Goal: Transaction & Acquisition: Purchase product/service

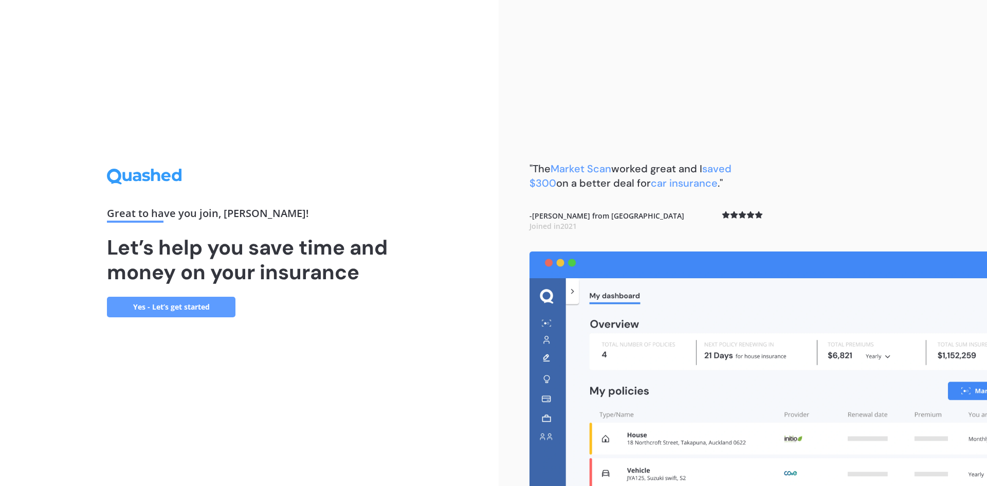
click at [175, 306] on link "Yes - Let’s get started" at bounding box center [171, 307] width 128 height 21
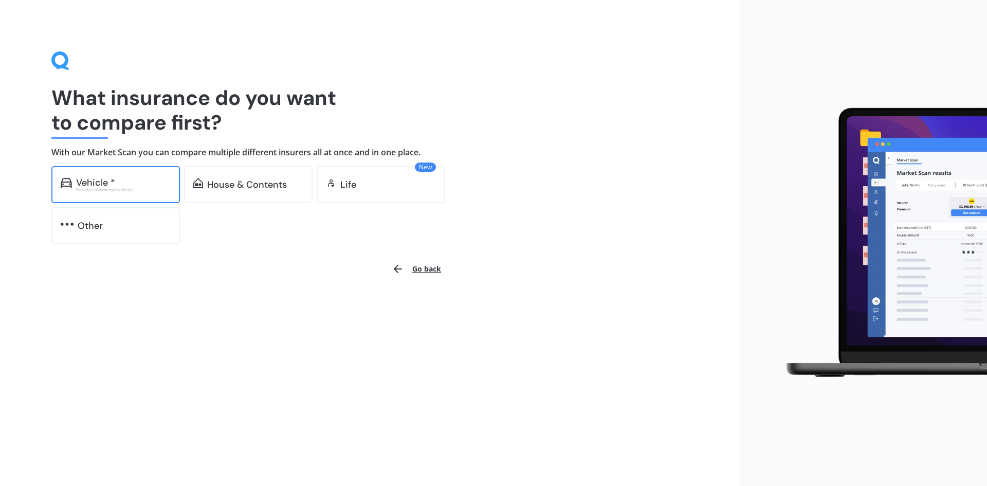
click at [128, 178] on div "Vehicle *" at bounding box center [123, 182] width 95 height 10
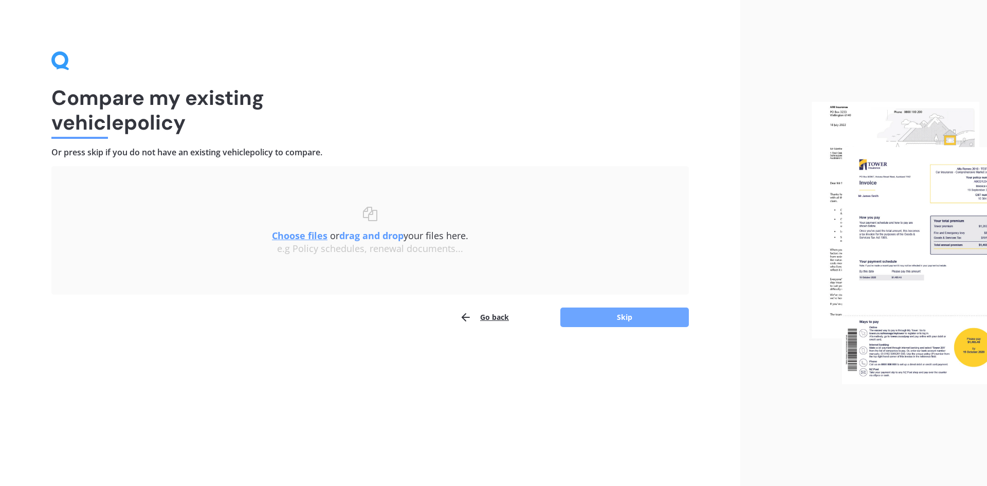
click at [620, 318] on button "Skip" at bounding box center [624, 317] width 128 height 20
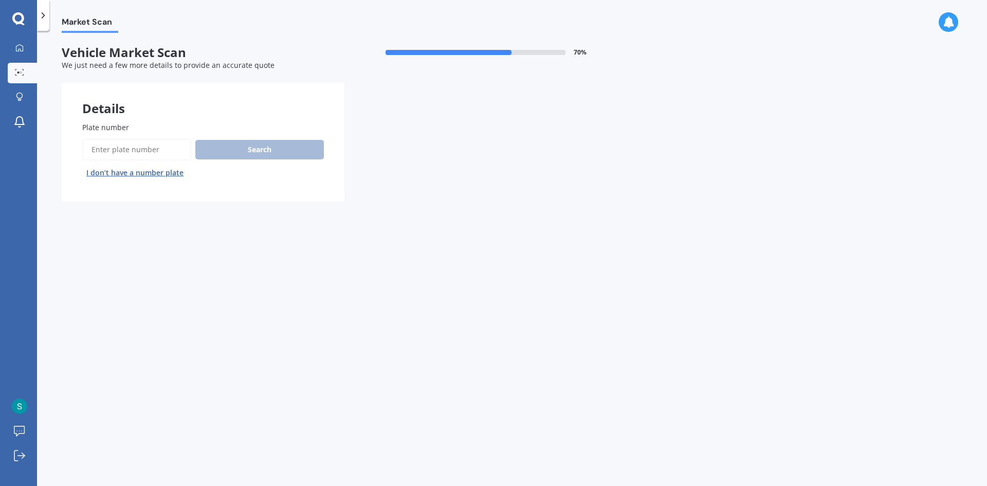
click at [101, 151] on input "Plate number" at bounding box center [136, 150] width 109 height 22
type input "nda190"
click at [252, 149] on button "Search" at bounding box center [259, 150] width 128 height 20
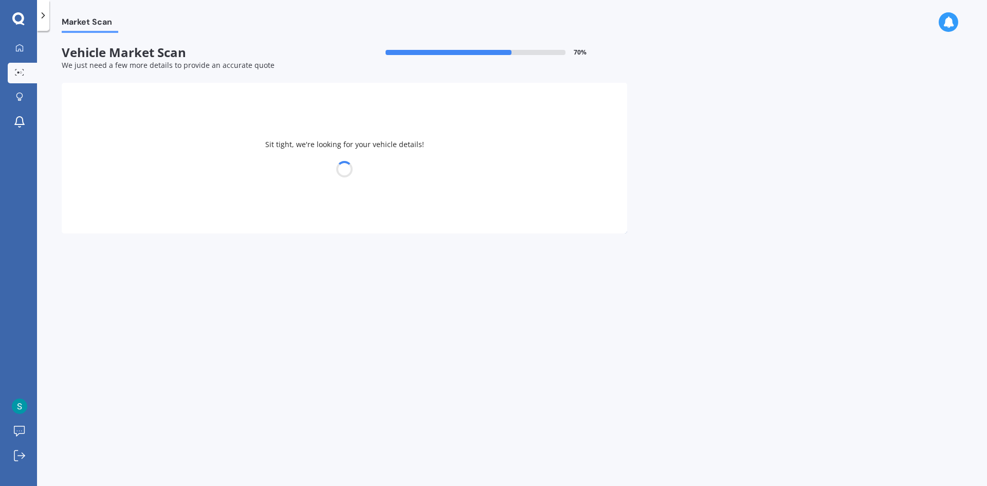
select select "MASERATI"
select select "GRANTURISMO"
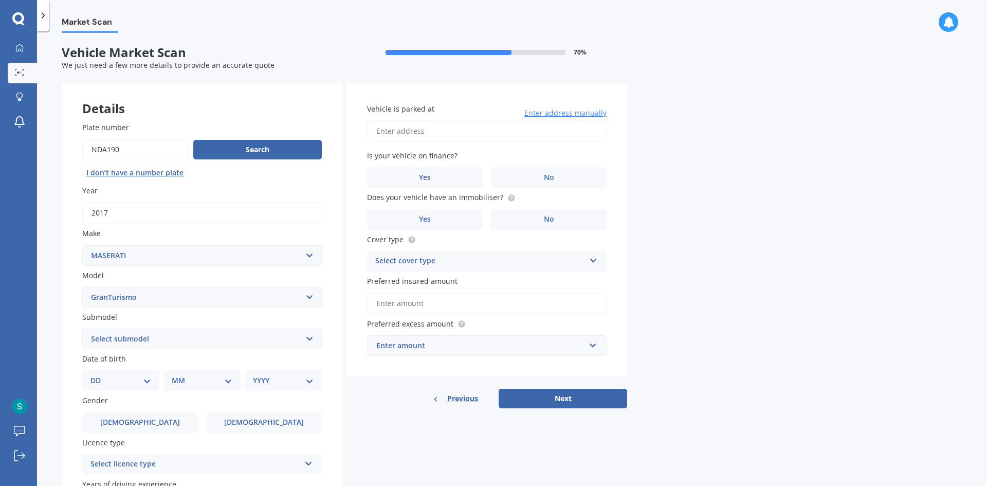
click at [308, 336] on select "Select submodel 4.2 4.7 Sport" at bounding box center [201, 338] width 239 height 21
select select "4.7"
click at [82, 328] on select "Select submodel 4.2 4.7 Sport" at bounding box center [201, 338] width 239 height 21
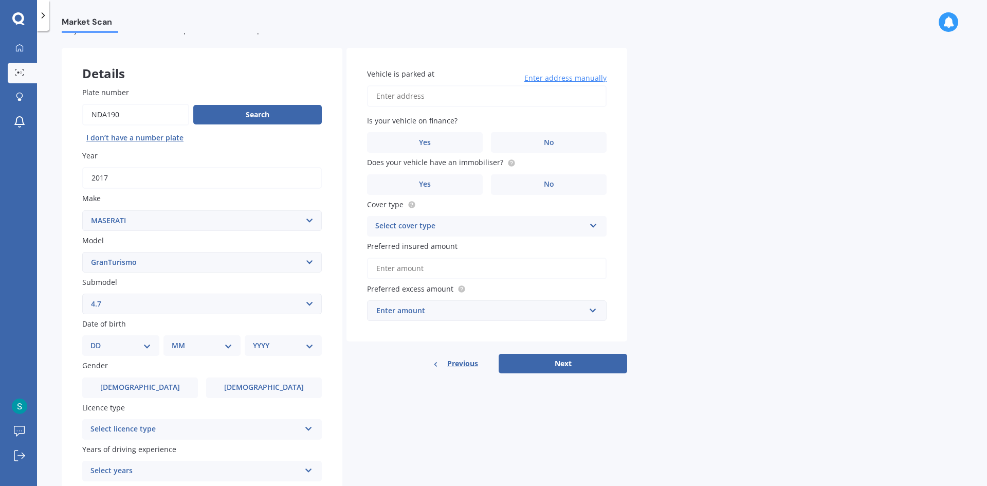
scroll to position [51, 0]
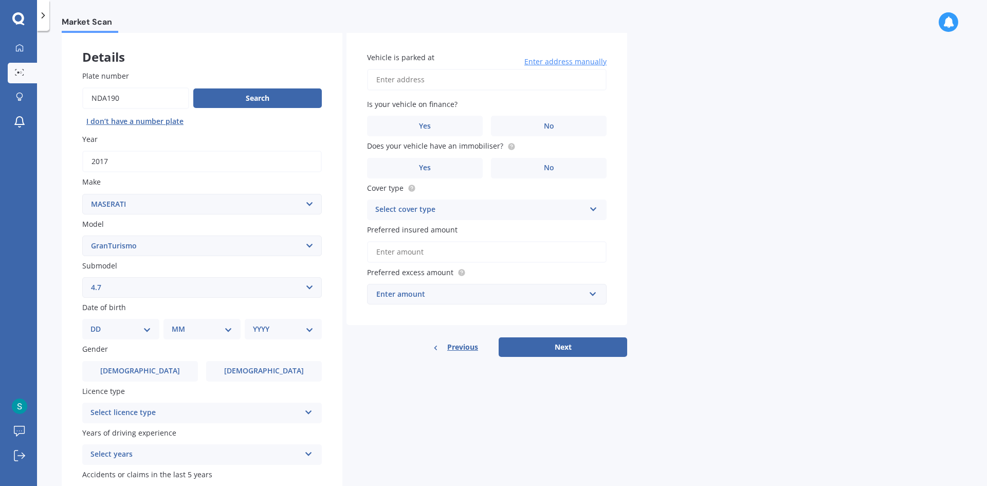
click at [143, 331] on select "DD 01 02 03 04 05 06 07 08 09 10 11 12 13 14 15 16 17 18 19 20 21 22 23 24 25 2…" at bounding box center [120, 328] width 61 height 11
select select "12"
click at [99, 323] on select "DD 01 02 03 04 05 06 07 08 09 10 11 12 13 14 15 16 17 18 19 20 21 22 23 24 25 2…" at bounding box center [120, 328] width 61 height 11
click at [229, 327] on select "MM 01 02 03 04 05 06 07 08 09 10 11 12" at bounding box center [204, 328] width 57 height 11
select select "05"
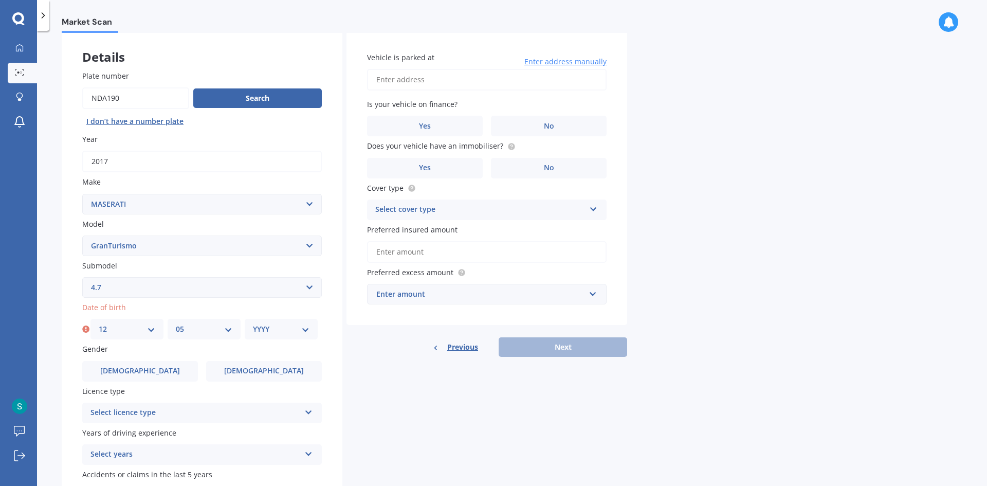
click at [176, 323] on select "MM 01 02 03 04 05 06 07 08 09 10 11 12" at bounding box center [204, 328] width 57 height 11
click at [306, 329] on select "YYYY 2025 2024 2023 2022 2021 2020 2019 2018 2017 2016 2015 2014 2013 2012 2011…" at bounding box center [281, 328] width 57 height 11
select select "1966"
click at [253, 323] on select "YYYY 2025 2024 2023 2022 2021 2020 2019 2018 2017 2016 2015 2014 2013 2012 2011…" at bounding box center [281, 328] width 57 height 11
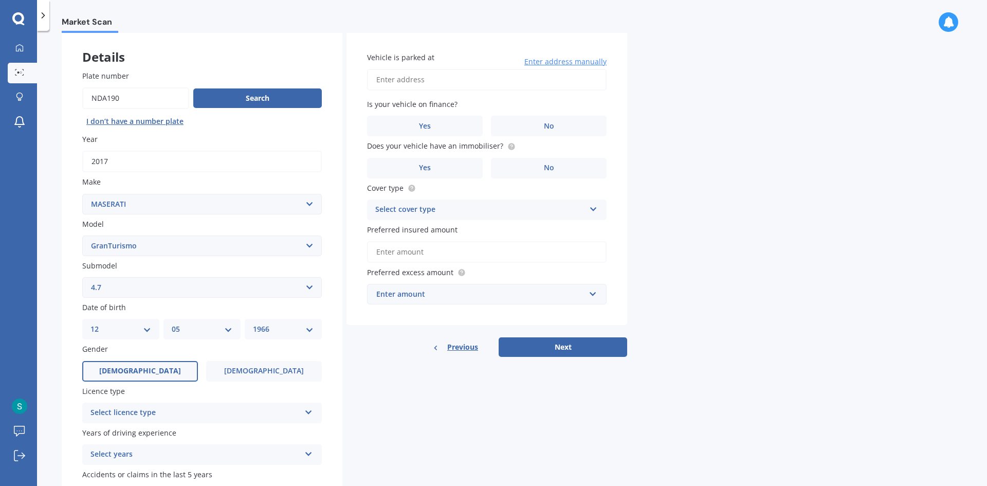
click at [136, 370] on span "[DEMOGRAPHIC_DATA]" at bounding box center [140, 370] width 82 height 9
click at [0, 0] on input "[DEMOGRAPHIC_DATA]" at bounding box center [0, 0] width 0 height 0
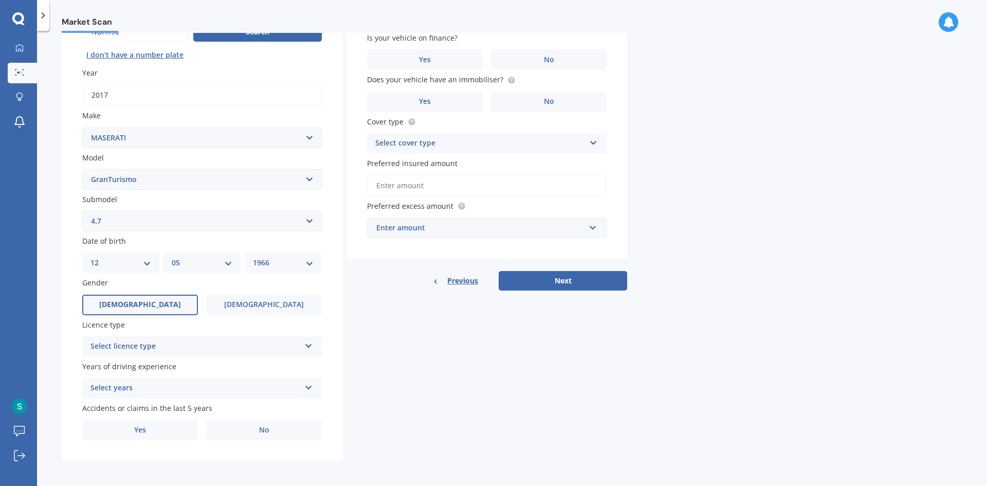
scroll to position [119, 0]
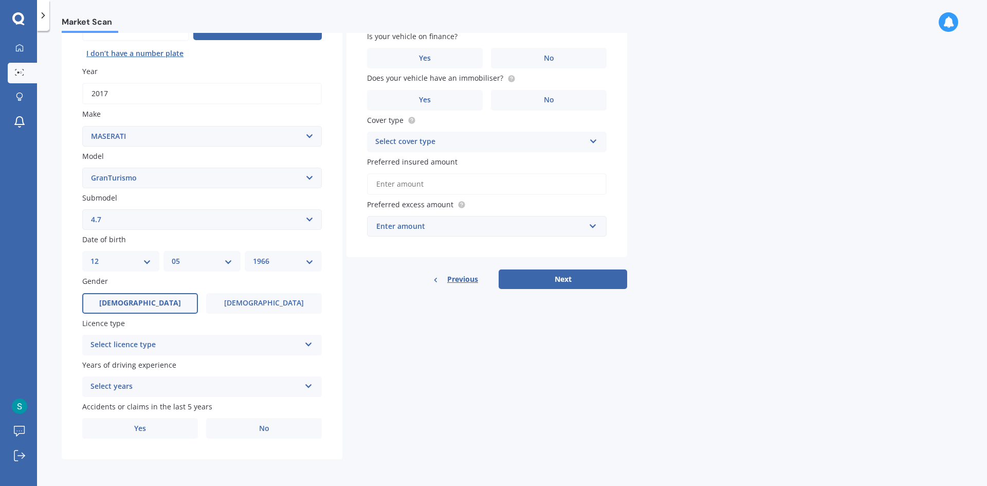
click at [311, 343] on icon at bounding box center [308, 342] width 9 height 7
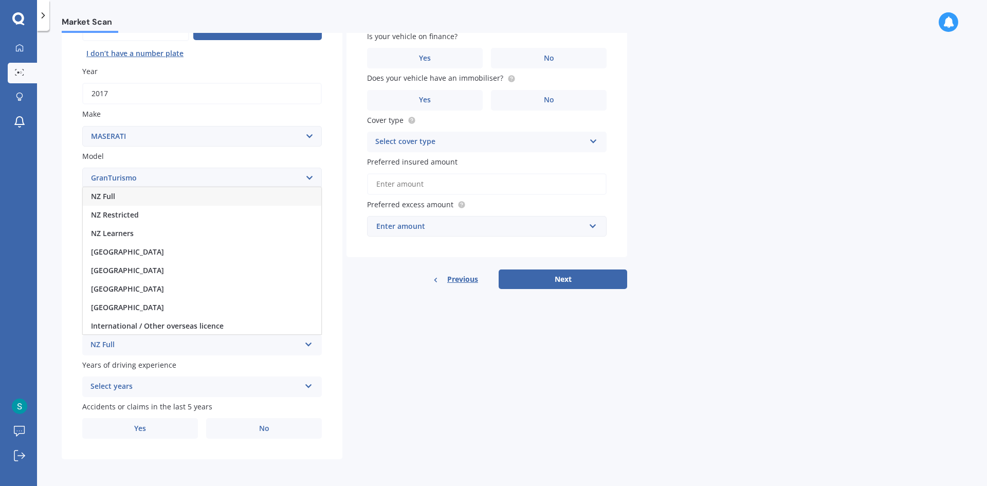
click at [110, 194] on span "NZ Full" at bounding box center [103, 196] width 24 height 10
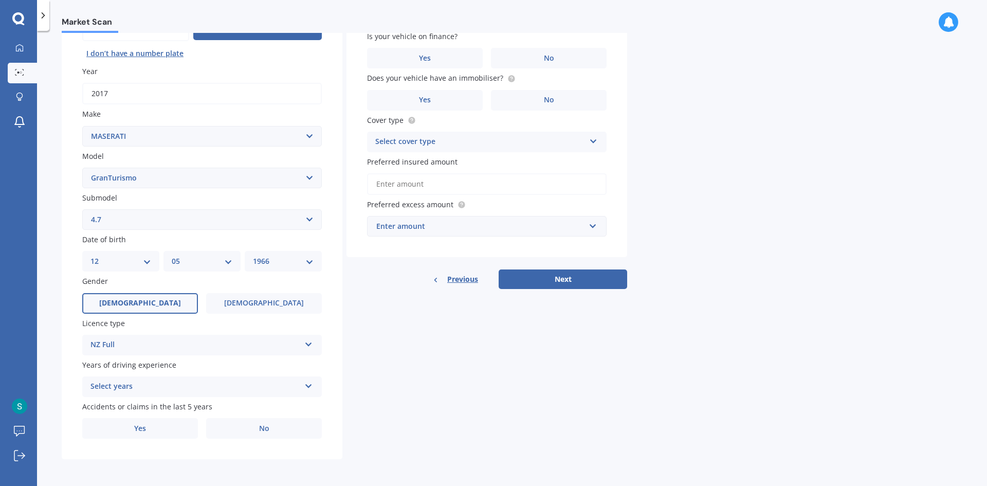
click at [309, 386] on icon at bounding box center [308, 383] width 9 height 7
click at [120, 292] on span "5 or more years" at bounding box center [118, 292] width 55 height 10
click at [268, 430] on span "No" at bounding box center [264, 428] width 10 height 9
click at [0, 0] on input "No" at bounding box center [0, 0] width 0 height 0
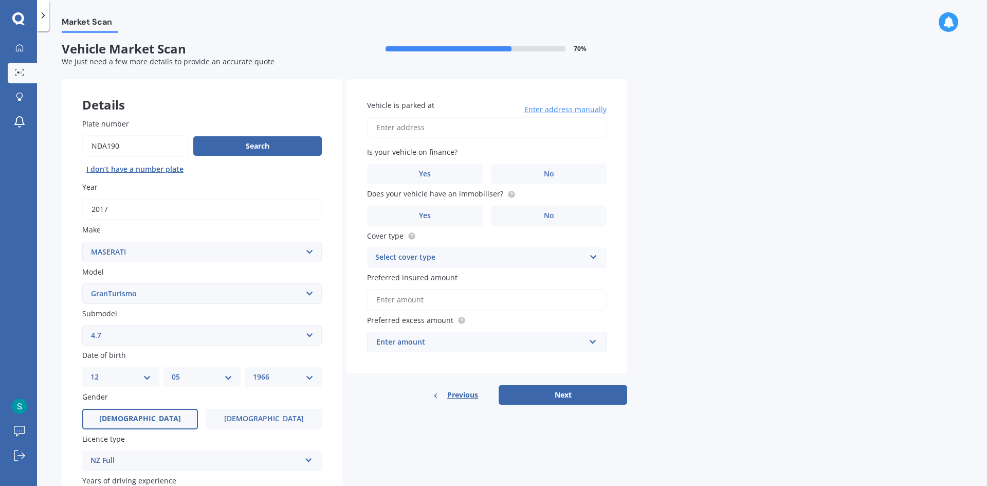
scroll to position [0, 0]
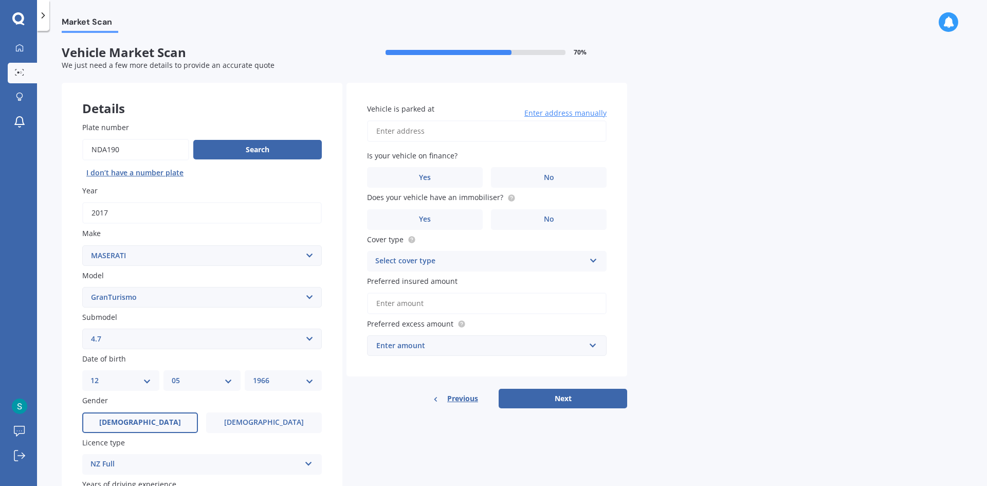
click at [390, 131] on input "Vehicle is parked at" at bounding box center [486, 131] width 239 height 22
type input "[STREET_ADDRESS][PERSON_NAME]"
click at [561, 175] on label "No" at bounding box center [549, 177] width 116 height 21
click at [0, 0] on input "No" at bounding box center [0, 0] width 0 height 0
click at [437, 214] on label "Yes" at bounding box center [425, 219] width 116 height 21
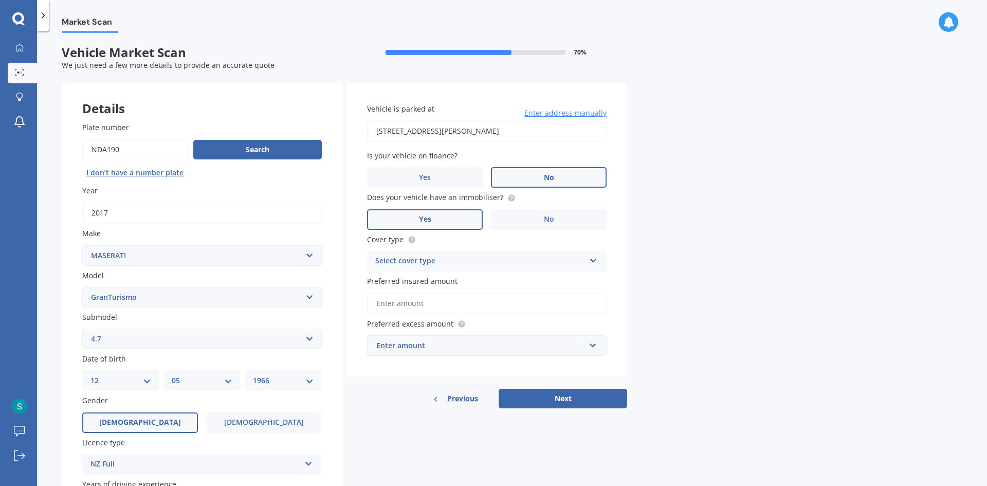
click at [0, 0] on input "Yes" at bounding box center [0, 0] width 0 height 0
click at [592, 261] on icon at bounding box center [593, 258] width 9 height 7
click at [423, 281] on span "Comprehensive" at bounding box center [403, 281] width 54 height 10
click at [385, 306] on input "Preferred insured amount" at bounding box center [486, 303] width 239 height 22
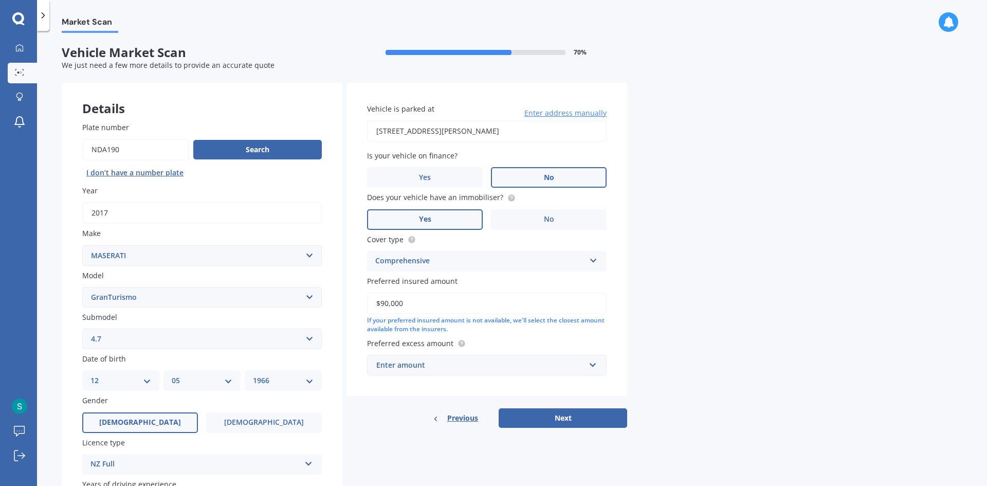
type input "$90,000"
click at [597, 367] on input "text" at bounding box center [483, 365] width 230 height 20
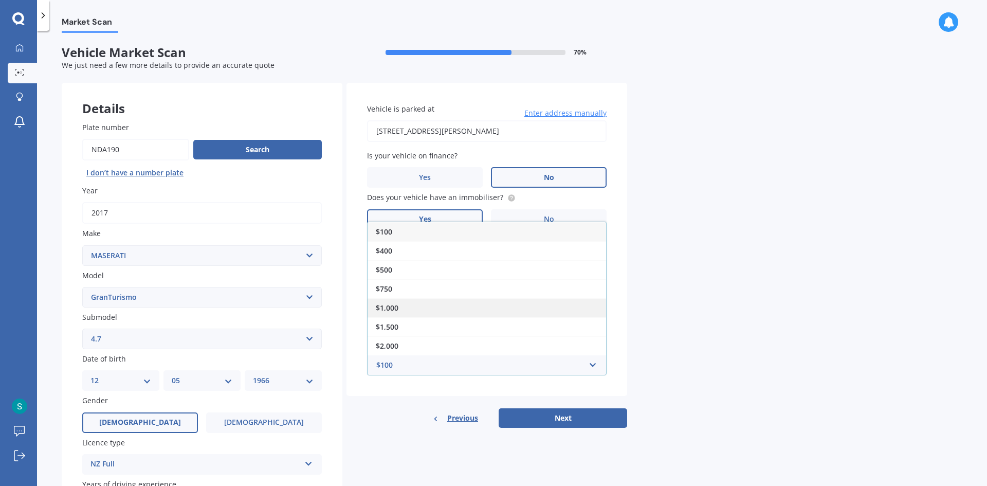
click at [389, 306] on span "$1,000" at bounding box center [387, 308] width 23 height 10
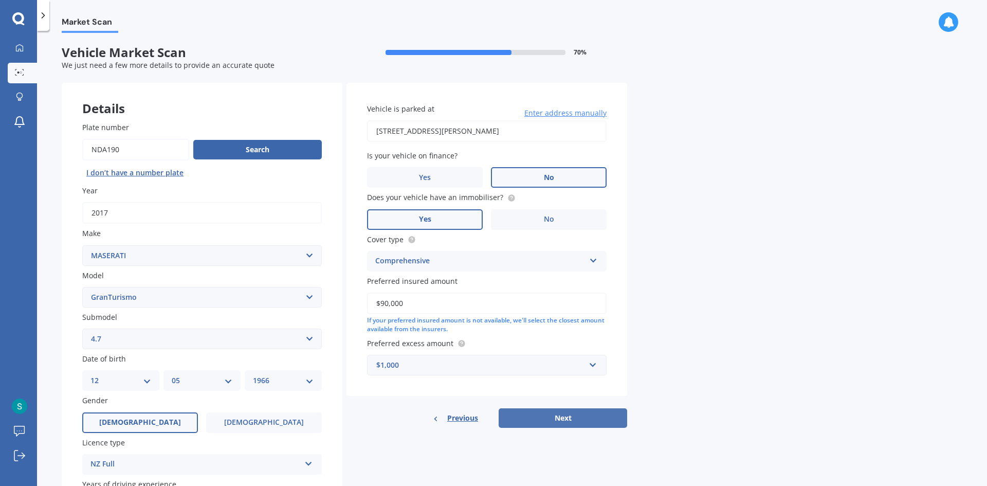
click at [563, 417] on button "Next" at bounding box center [562, 418] width 128 height 20
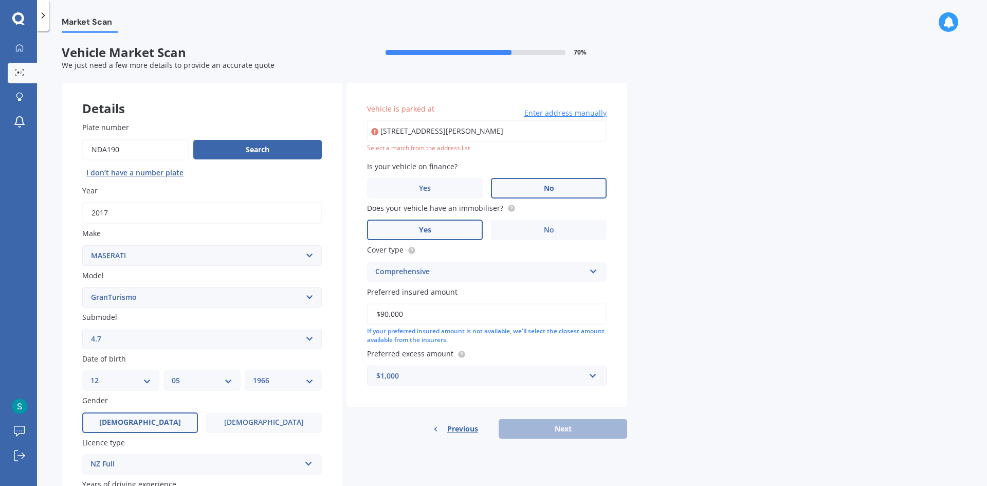
click at [432, 132] on input "[STREET_ADDRESS][PERSON_NAME]" at bounding box center [486, 131] width 239 height 22
click at [433, 133] on input "[STREET_ADDRESS][PERSON_NAME]" at bounding box center [486, 131] width 239 height 22
type input "[STREET_ADDRESS][PERSON_NAME]"
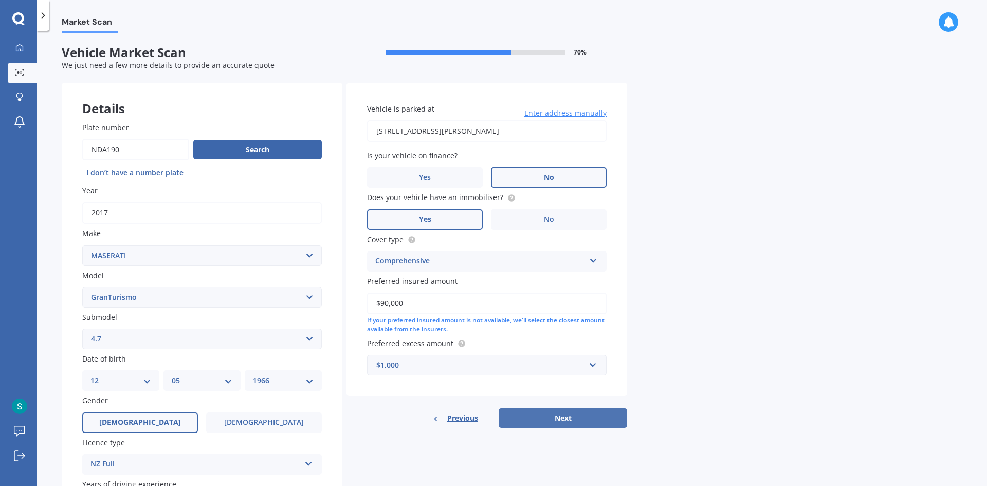
click at [571, 416] on button "Next" at bounding box center [562, 418] width 128 height 20
select select "12"
select select "05"
select select "1966"
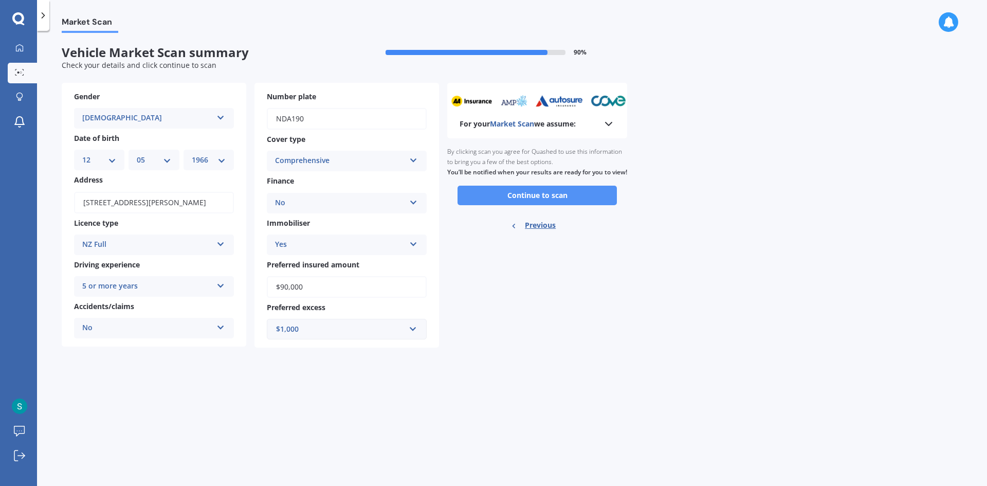
click at [533, 205] on button "Continue to scan" at bounding box center [536, 196] width 159 height 20
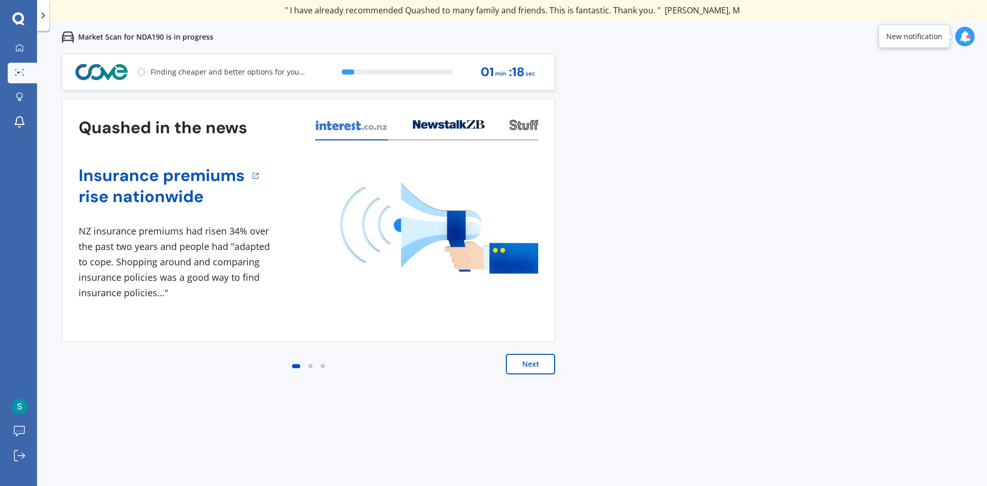
click at [532, 362] on button "Next" at bounding box center [530, 364] width 49 height 21
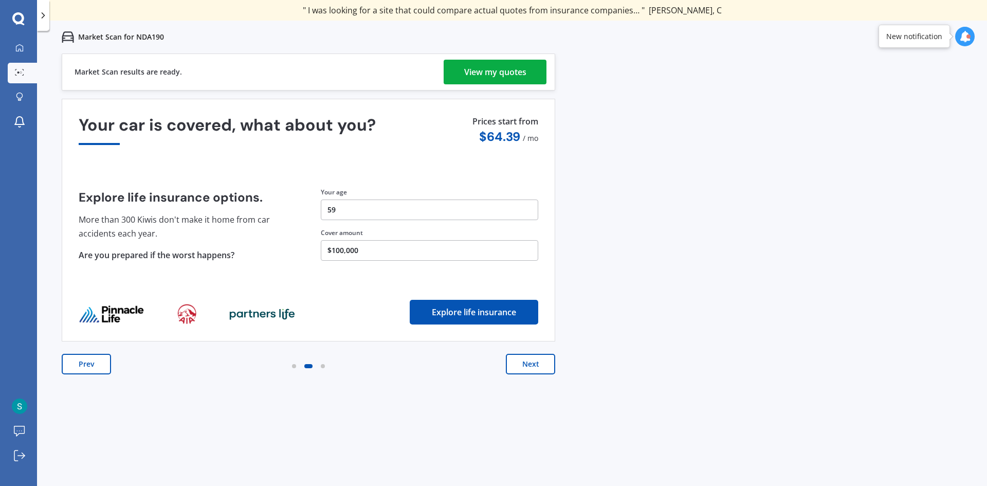
click at [506, 69] on div "View my quotes" at bounding box center [495, 72] width 62 height 25
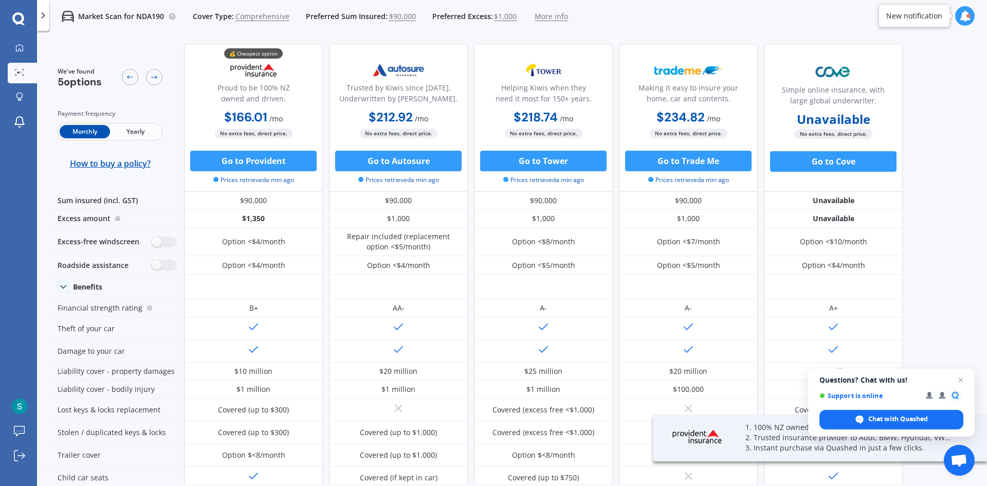
click at [135, 133] on span "Yearly" at bounding box center [135, 131] width 50 height 13
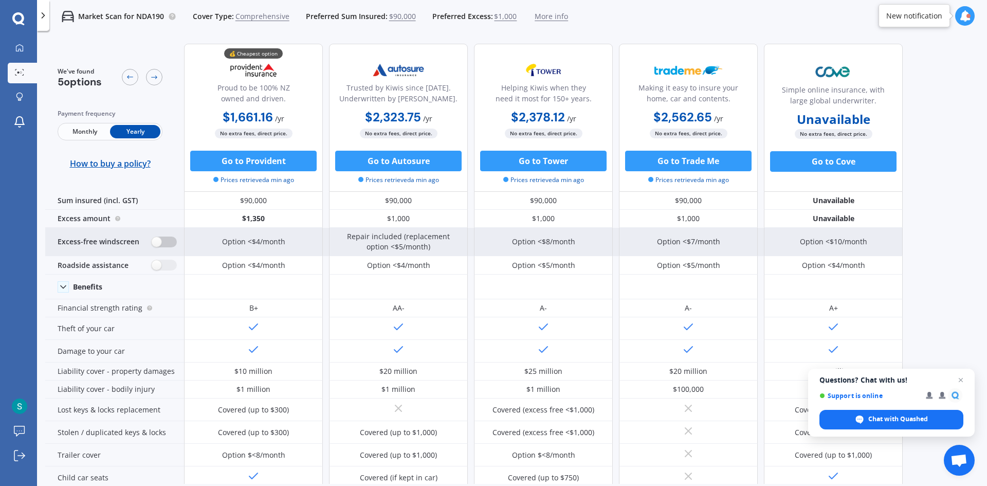
click at [158, 240] on label at bounding box center [164, 241] width 25 height 11
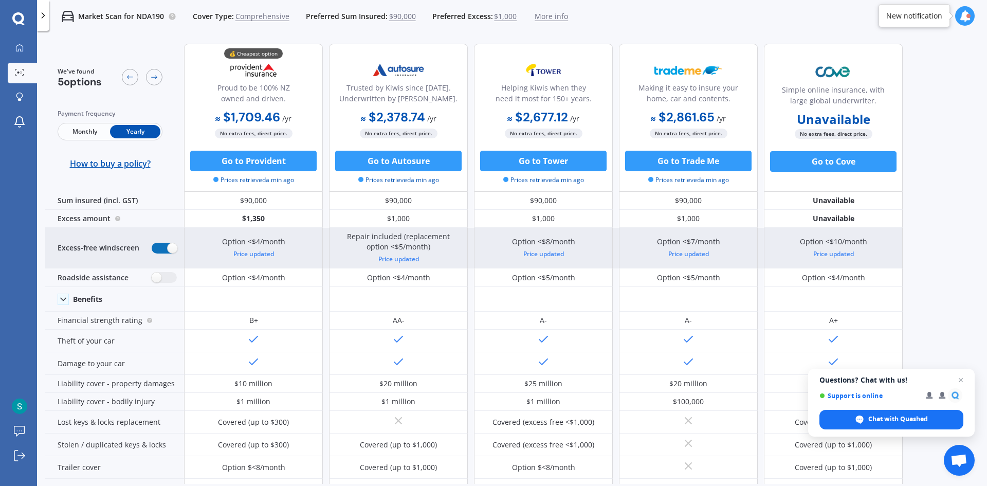
click at [171, 247] on label at bounding box center [164, 248] width 25 height 11
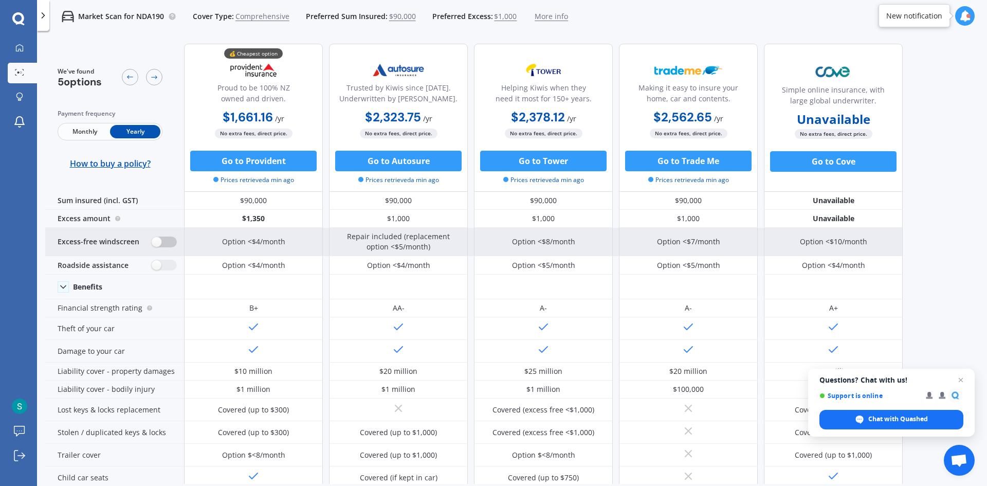
click at [158, 240] on label at bounding box center [164, 241] width 25 height 11
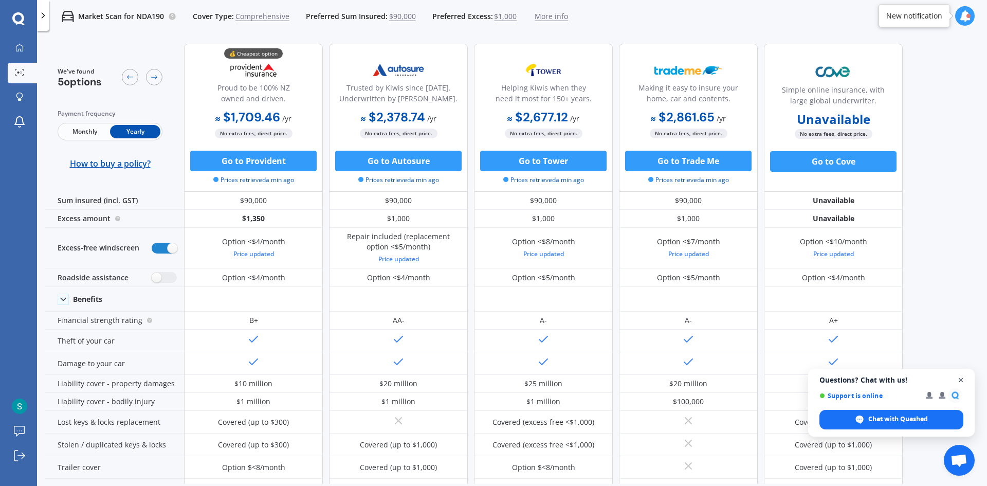
click at [961, 377] on span "Close chat" at bounding box center [960, 380] width 13 height 13
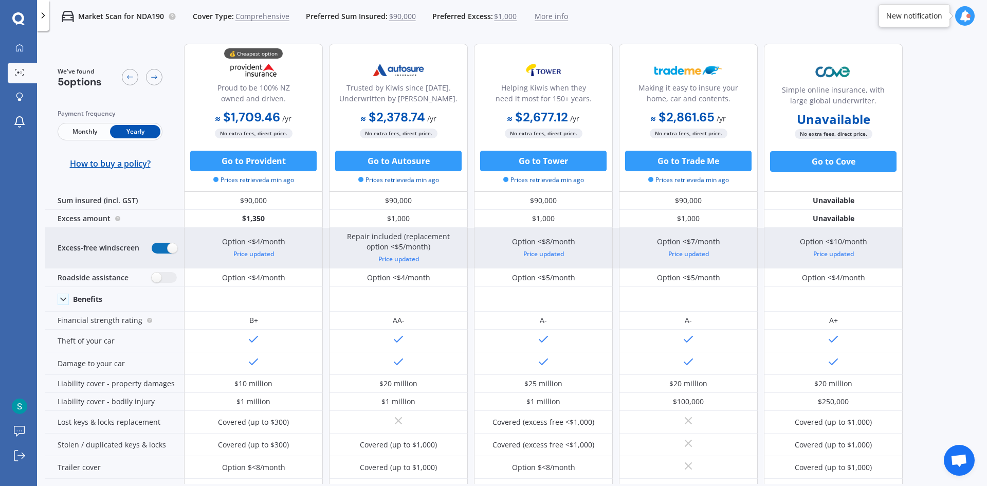
click at [169, 246] on label at bounding box center [164, 248] width 25 height 11
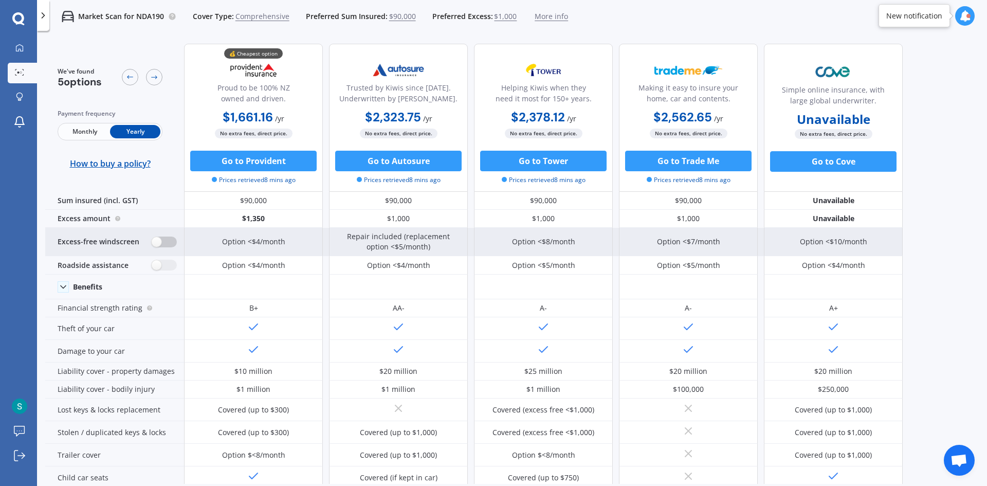
click at [157, 243] on label at bounding box center [164, 241] width 25 height 11
radio input "true"
